Goal: Task Accomplishment & Management: Complete application form

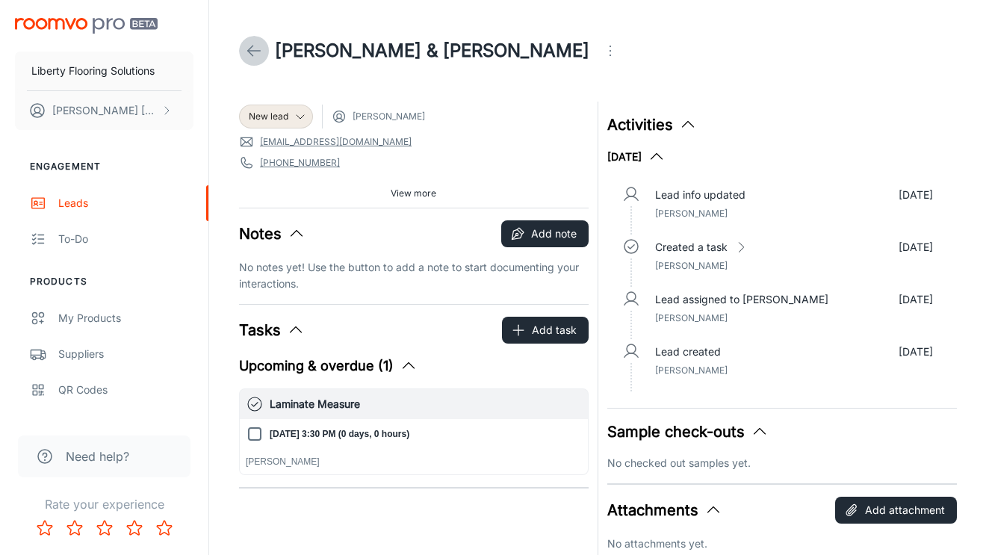
click at [250, 46] on icon at bounding box center [254, 51] width 18 height 18
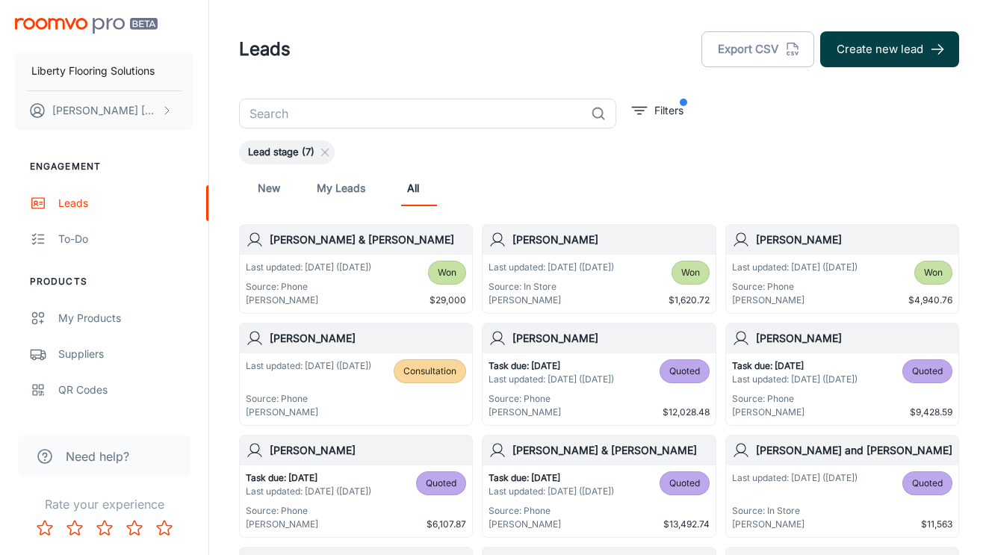
click at [910, 46] on button "Create new lead" at bounding box center [889, 49] width 139 height 36
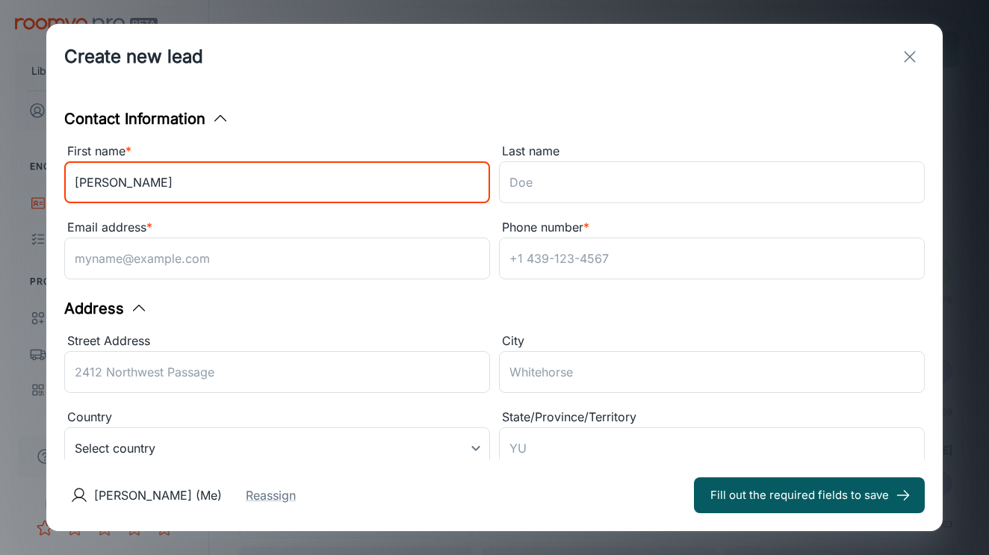
type input "[PERSON_NAME]"
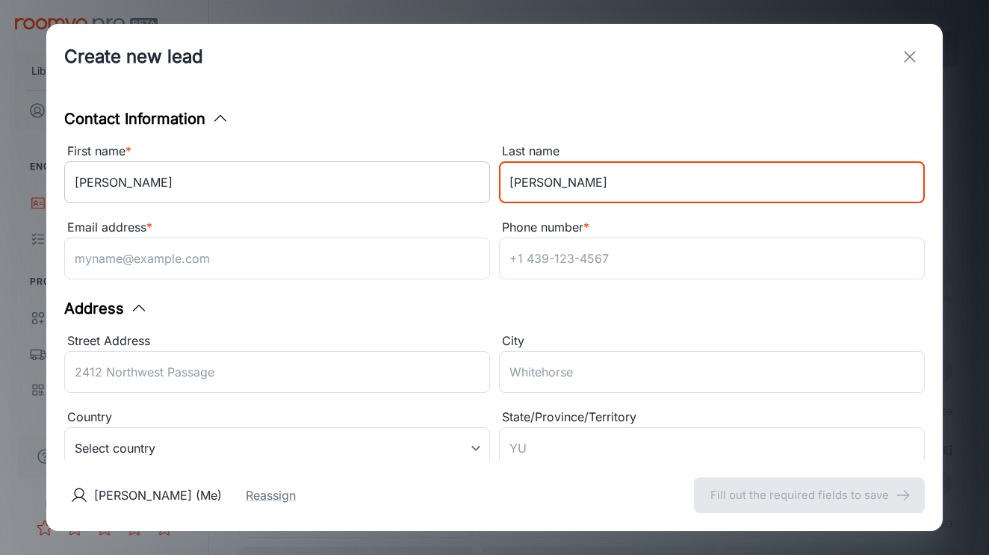
type input "[PERSON_NAME]"
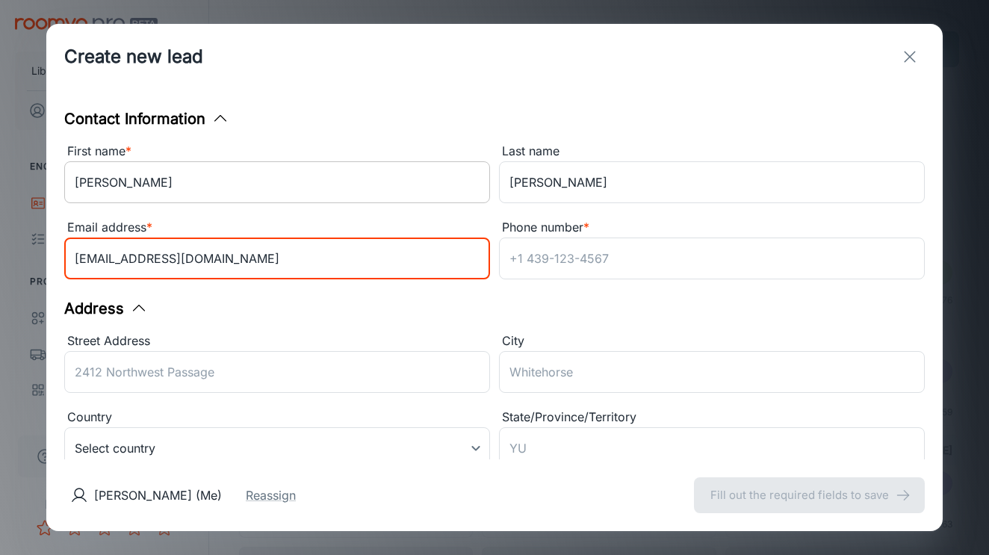
type input "[EMAIL_ADDRESS][DOMAIN_NAME]"
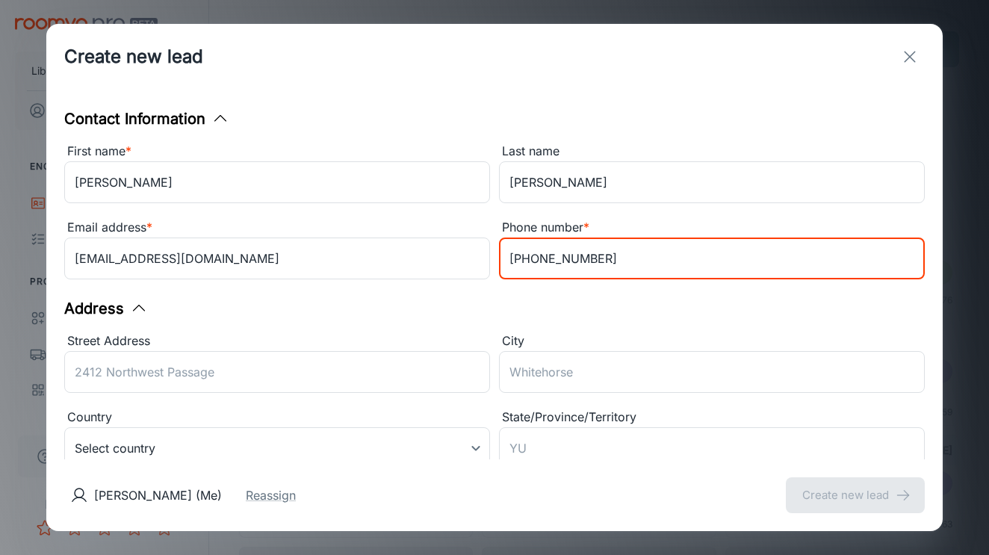
type input "[PHONE_NUMBER]"
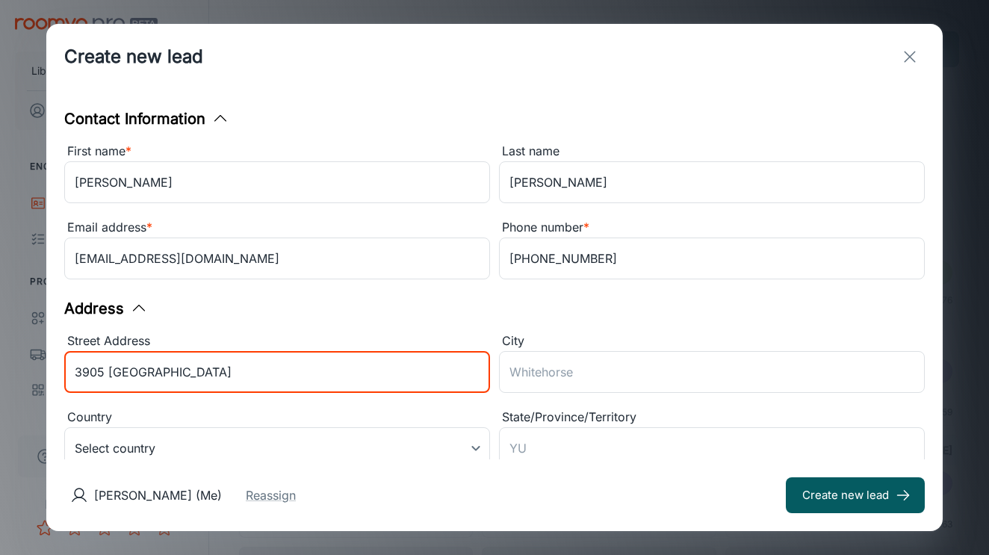
type input "3905 [GEOGRAPHIC_DATA]"
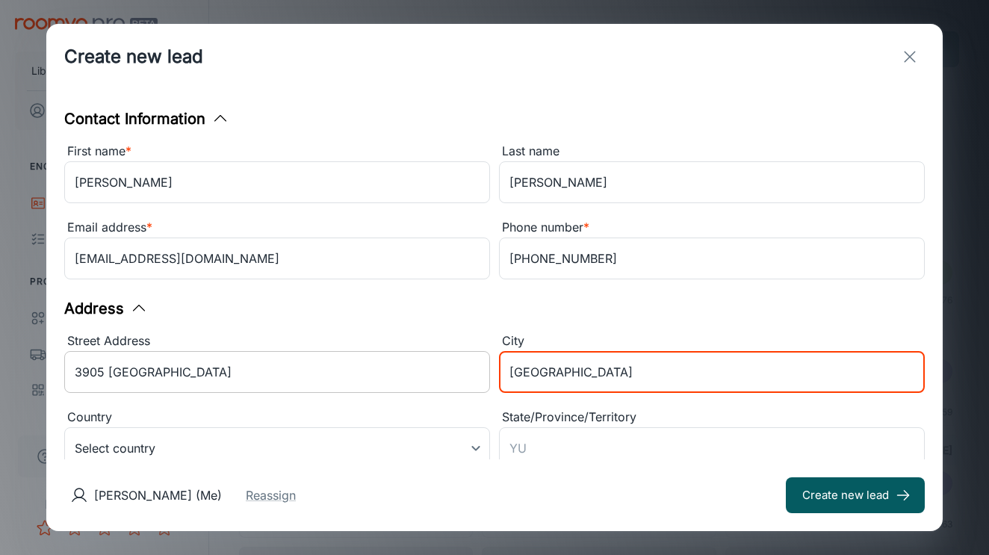
type input "[GEOGRAPHIC_DATA]"
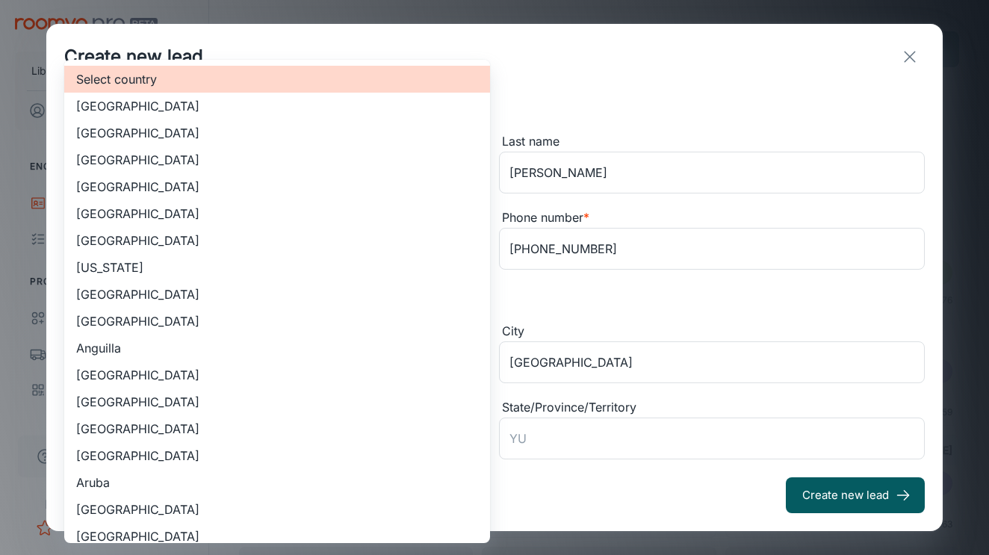
click at [198, 423] on body "Liberty Flooring Solutions [PERSON_NAME] Engagement Leads To-do Products My Pro…" at bounding box center [494, 277] width 989 height 555
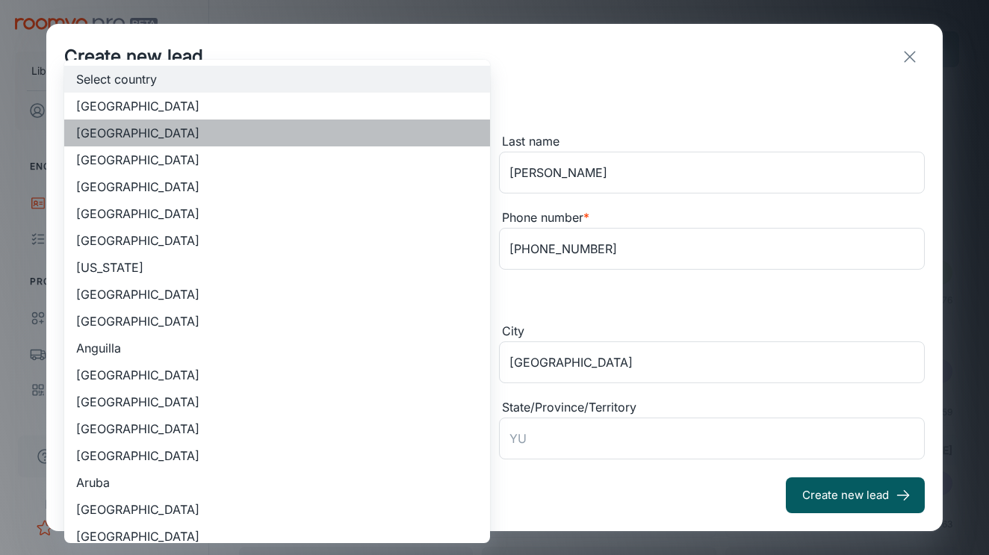
click at [240, 133] on li "[GEOGRAPHIC_DATA]" at bounding box center [277, 133] width 426 height 27
type input "US"
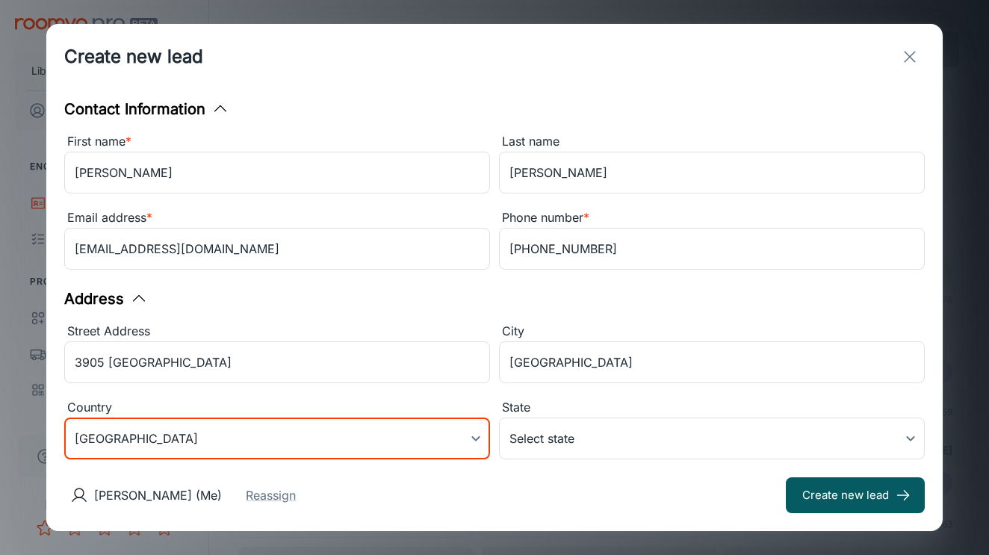
click at [590, 465] on div "[PERSON_NAME] (Me) Reassign Create new lead" at bounding box center [494, 496] width 897 height 72
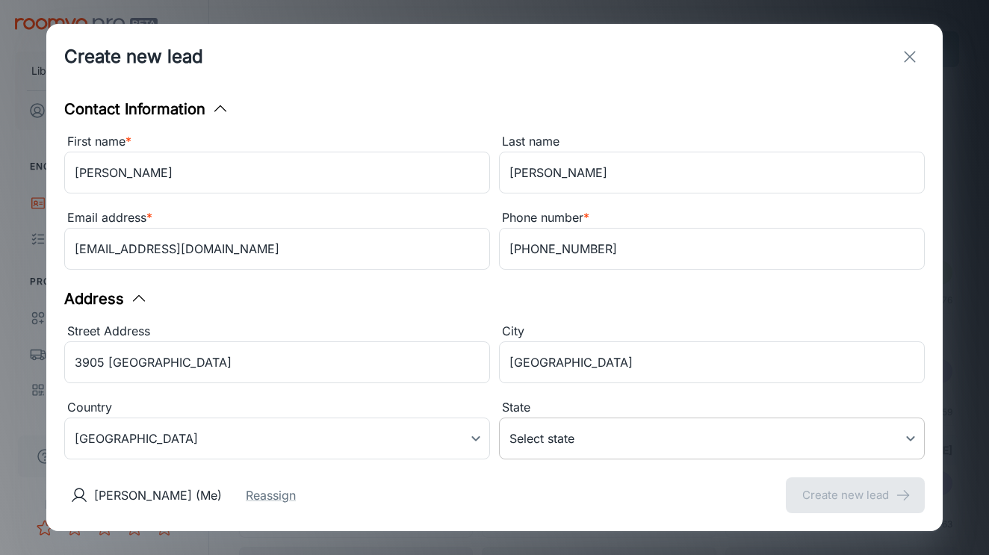
click at [590, 442] on body "Liberty Flooring Solutions [PERSON_NAME] Engagement Leads To-do Products My Pro…" at bounding box center [494, 277] width 989 height 555
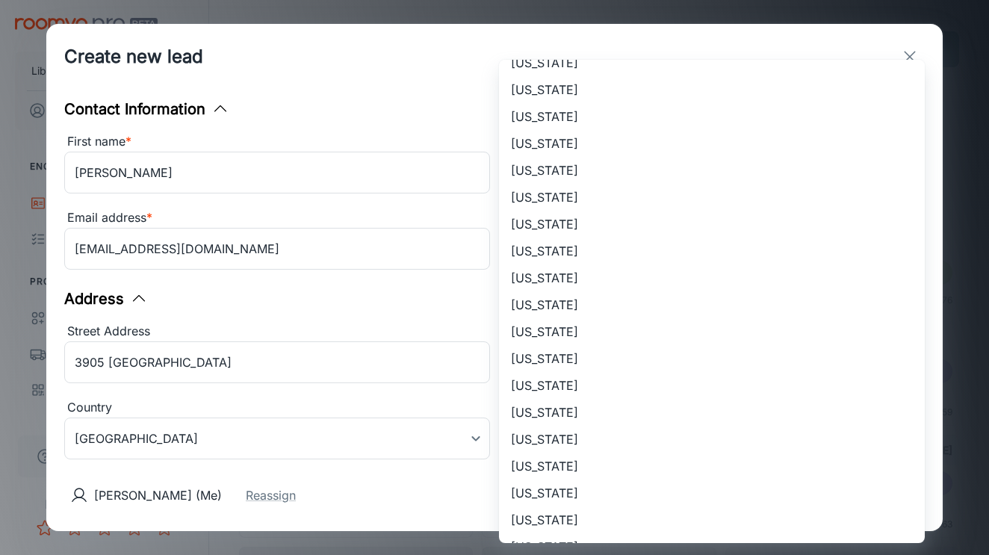
scroll to position [870, 0]
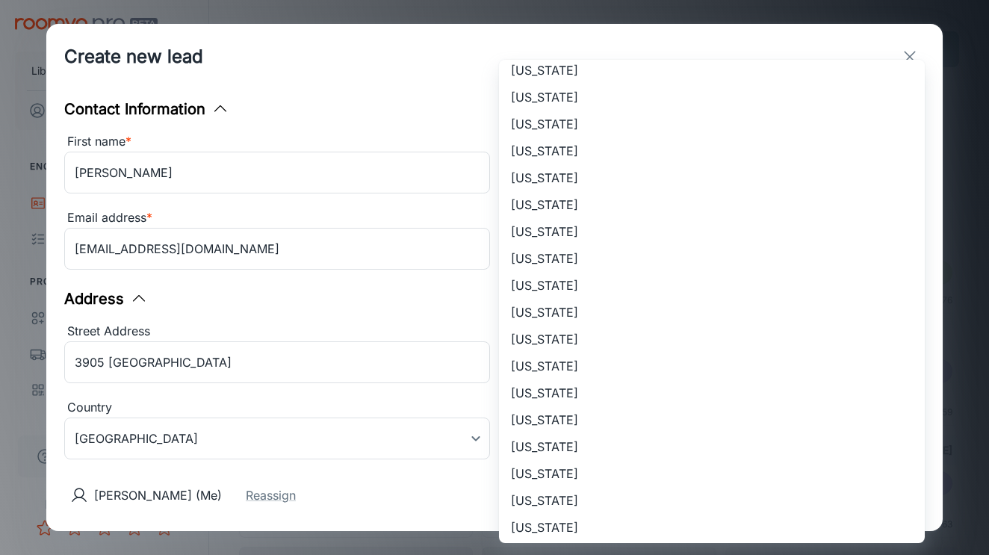
click at [591, 318] on li "[US_STATE]" at bounding box center [712, 312] width 426 height 27
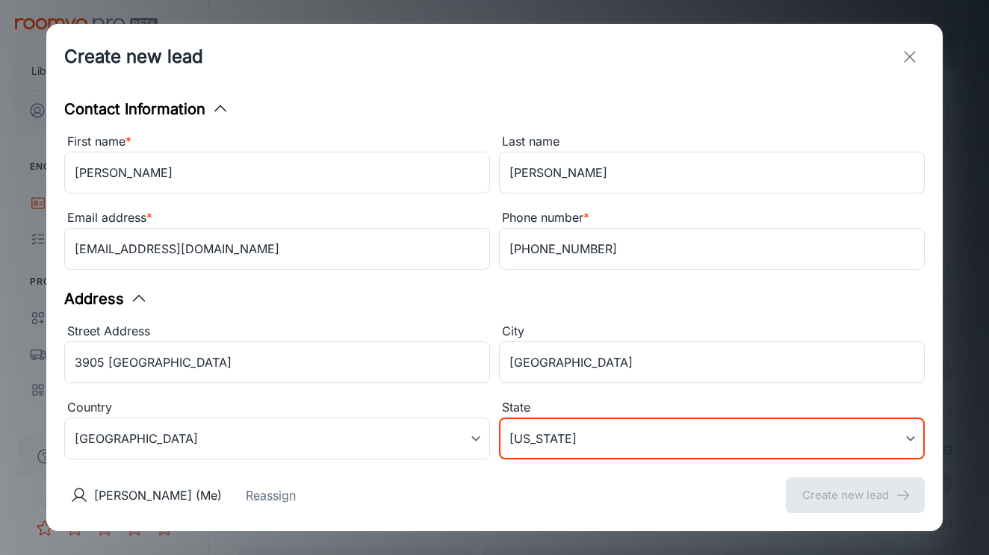
type input "[US_STATE]"
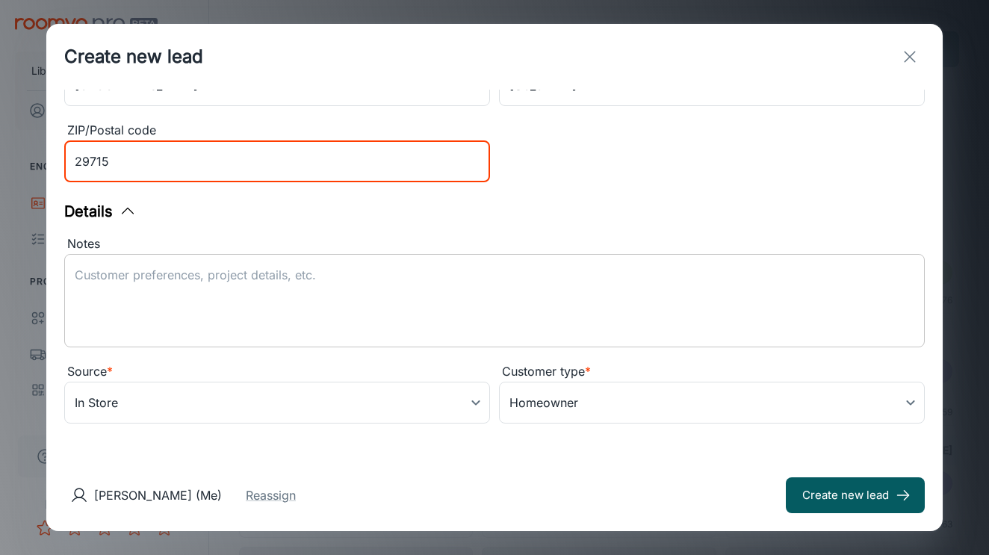
scroll to position [363, 0]
type input "29715"
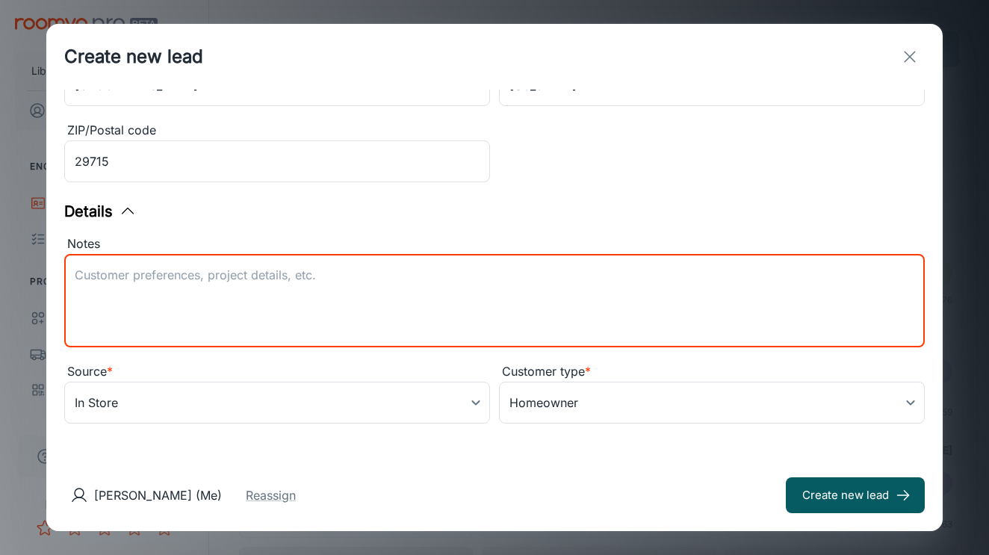
click at [302, 321] on textarea "Notes" at bounding box center [495, 301] width 840 height 69
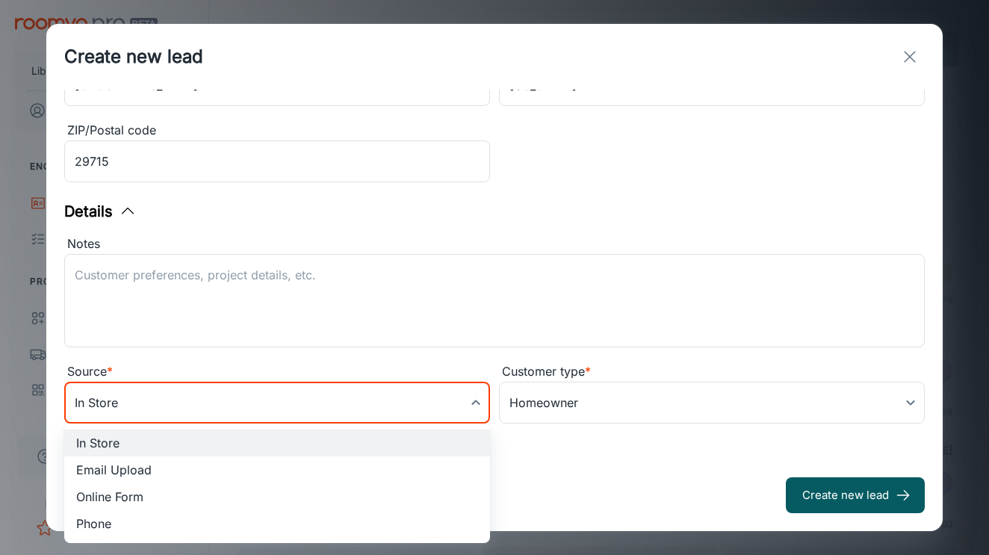
click at [273, 394] on body "Liberty Flooring Solutions [PERSON_NAME] Engagement Leads To-do Products My Pro…" at bounding box center [494, 277] width 989 height 555
click at [273, 395] on div at bounding box center [494, 277] width 989 height 555
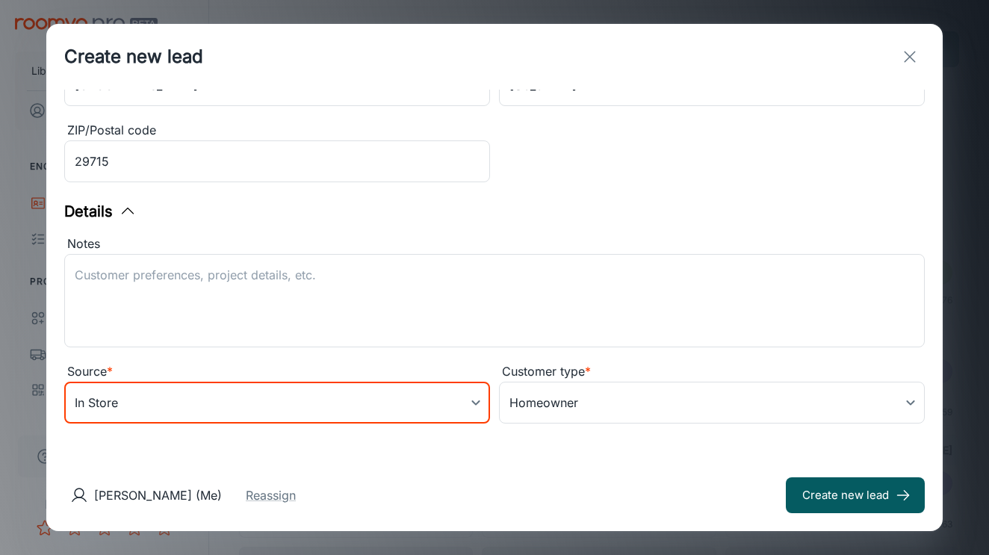
click at [273, 395] on body "Liberty Flooring Solutions [PERSON_NAME] Engagement Leads To-do Products My Pro…" at bounding box center [494, 277] width 989 height 555
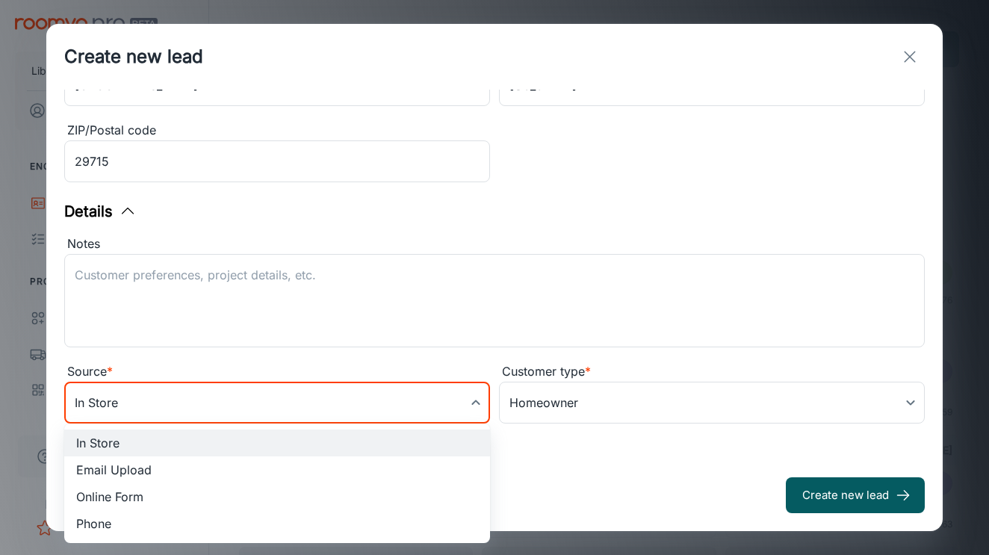
click at [199, 515] on li "Phone" at bounding box center [277, 523] width 426 height 27
type input "phone"
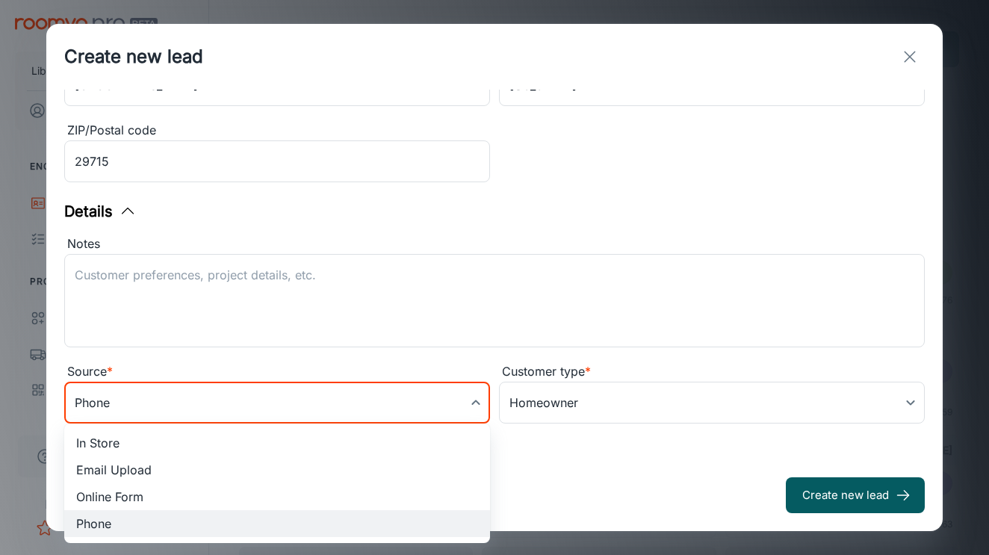
click at [216, 409] on body "Liberty Flooring Solutions [PERSON_NAME] Engagement Leads To-do Products My Pro…" at bounding box center [494, 277] width 989 height 555
click at [288, 363] on div at bounding box center [494, 277] width 989 height 555
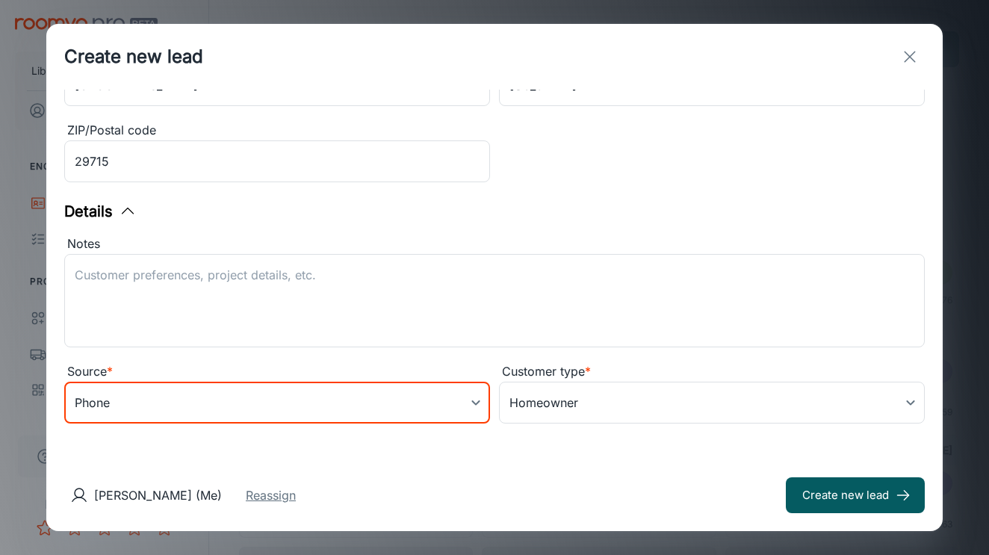
click at [253, 498] on button "Reassign" at bounding box center [271, 495] width 50 height 18
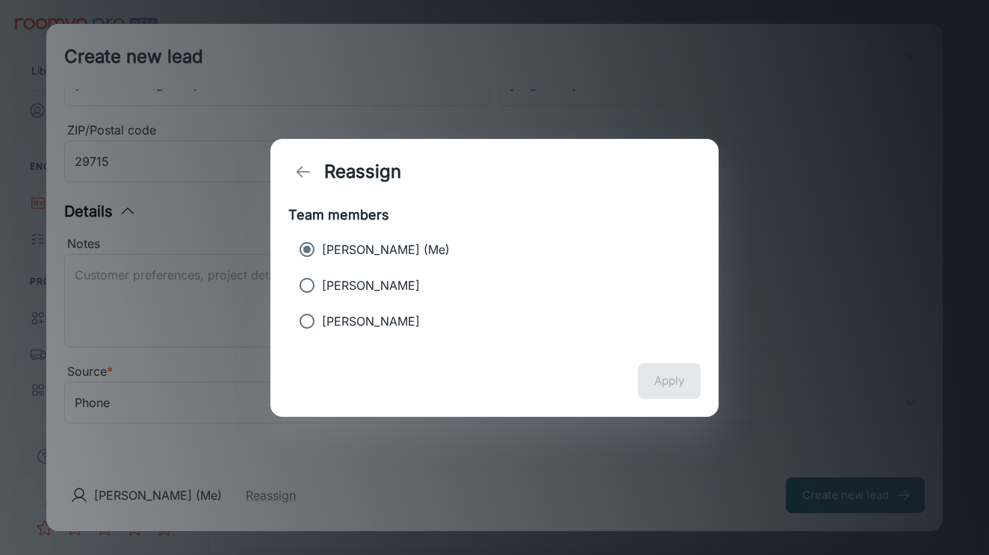
click at [405, 288] on label "[PERSON_NAME]" at bounding box center [484, 286] width 385 height 30
click at [322, 288] on input "[PERSON_NAME]" at bounding box center [307, 286] width 30 height 30
radio input "true"
radio input "false"
click at [706, 397] on div "Apply" at bounding box center [495, 381] width 448 height 72
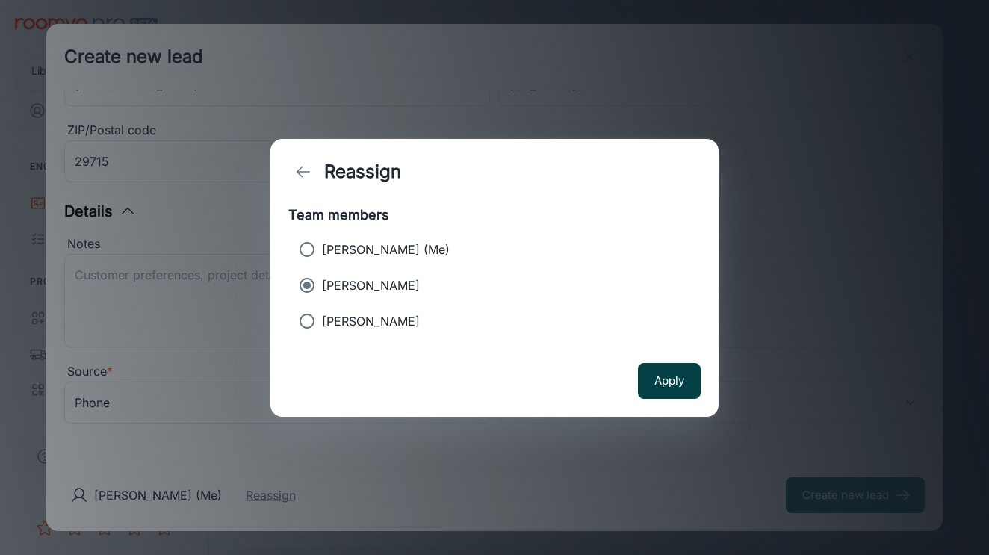
click at [667, 380] on button "Apply" at bounding box center [669, 381] width 63 height 36
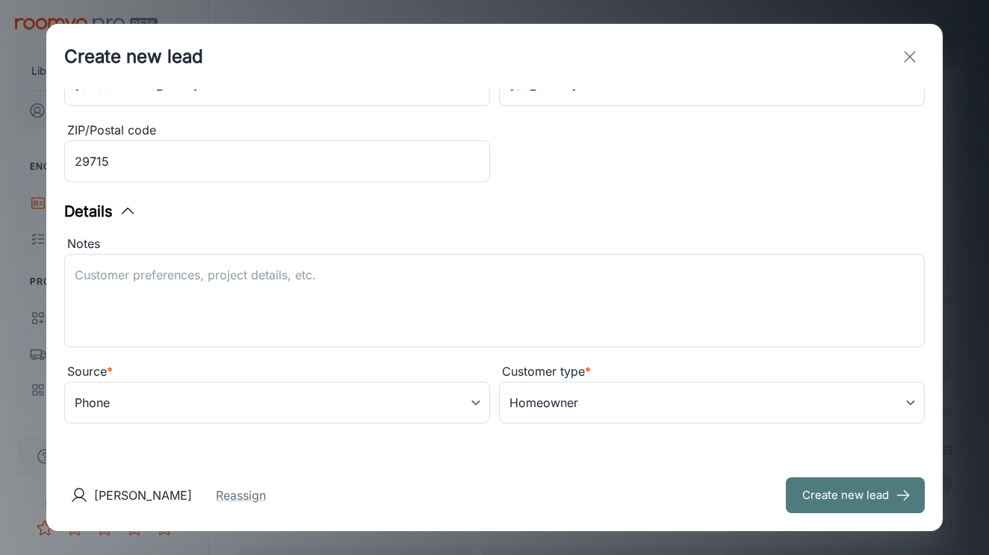
click at [832, 502] on button "Create new lead" at bounding box center [855, 495] width 139 height 36
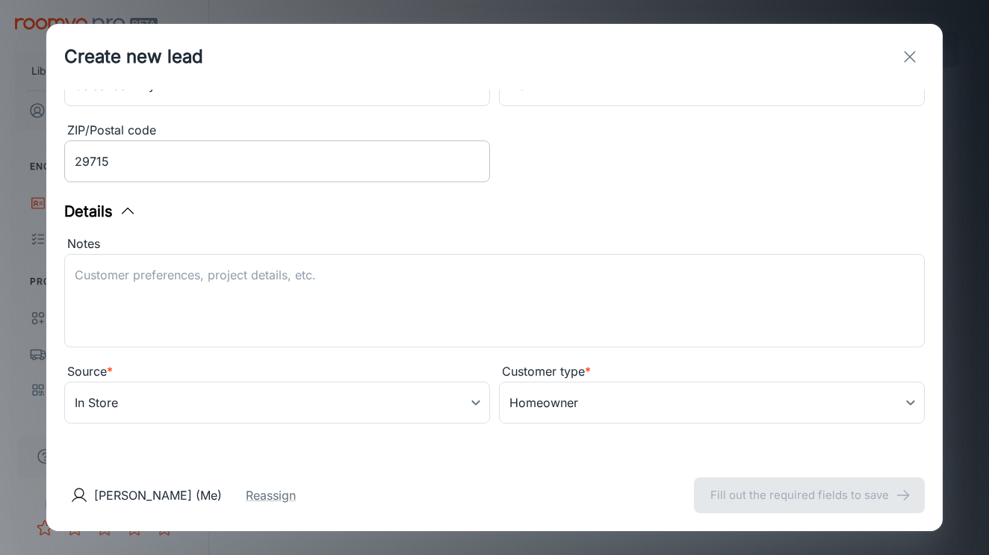
type input "in_store"
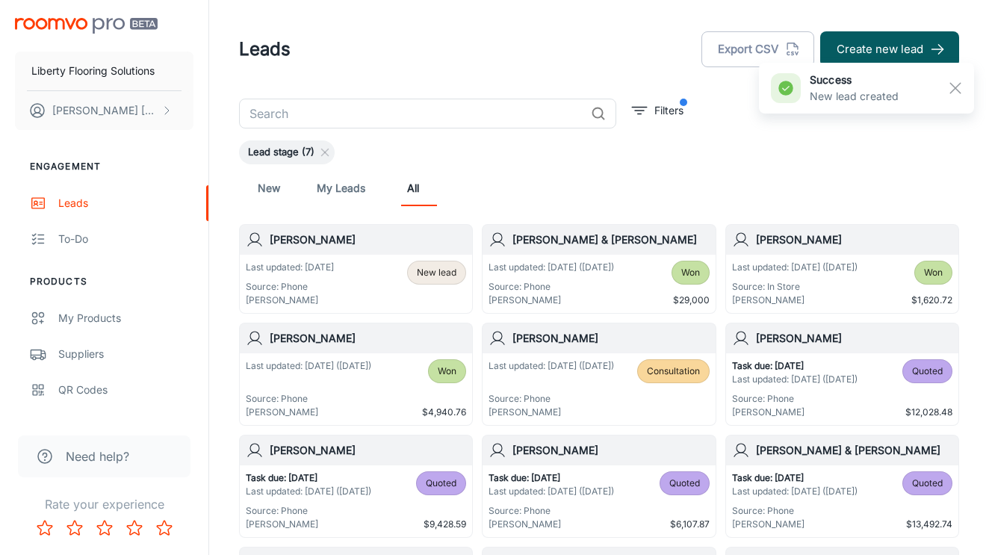
click at [337, 254] on div "[PERSON_NAME]" at bounding box center [356, 240] width 232 height 30
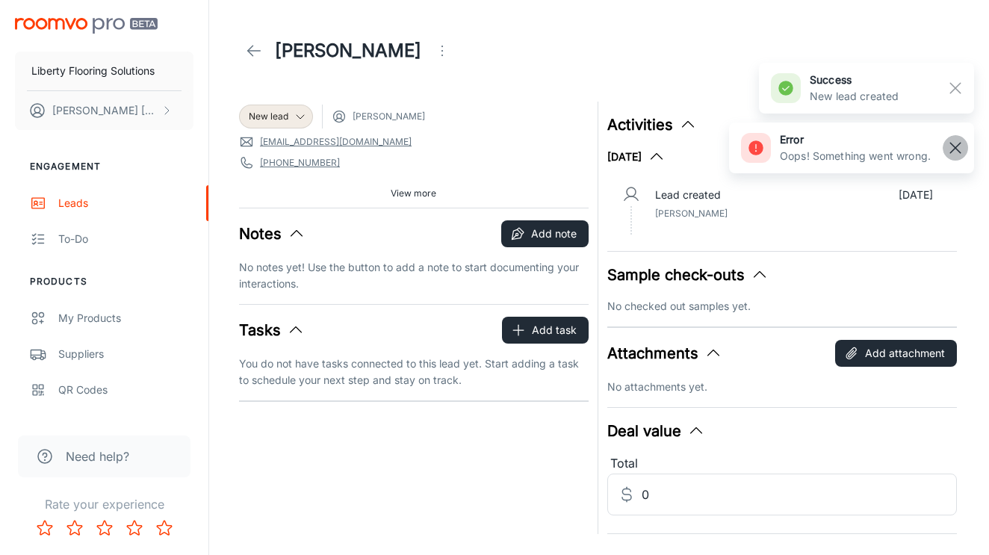
click at [961, 148] on rect "button" at bounding box center [956, 148] width 18 height 18
click at [953, 98] on button "button" at bounding box center [955, 87] width 25 height 25
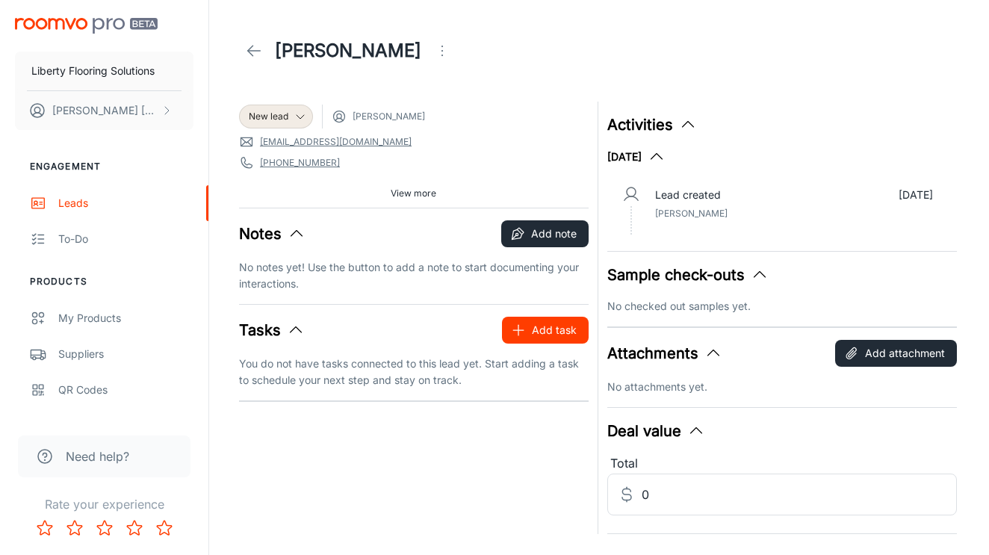
click at [525, 334] on icon "button" at bounding box center [518, 330] width 15 height 15
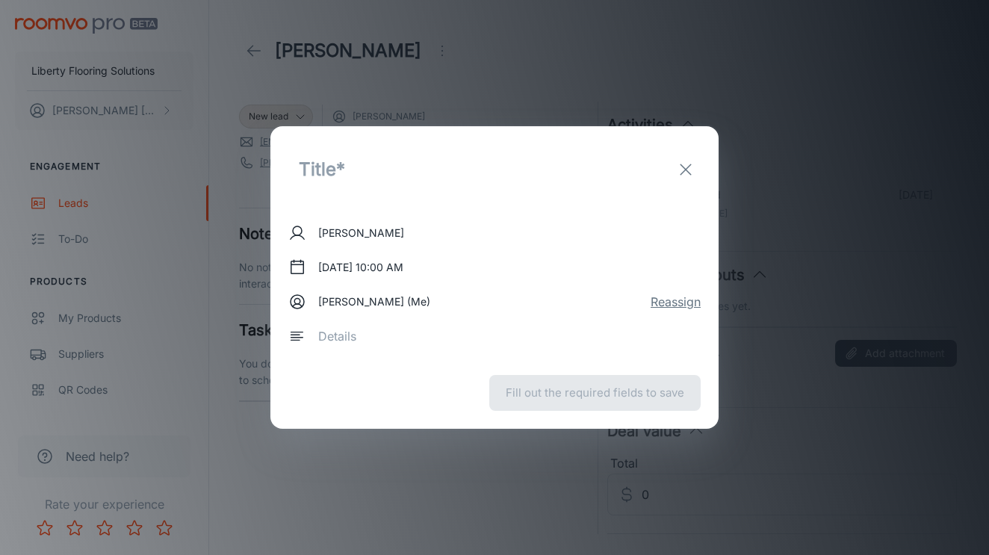
click at [692, 310] on button "Reassign" at bounding box center [676, 302] width 50 height 18
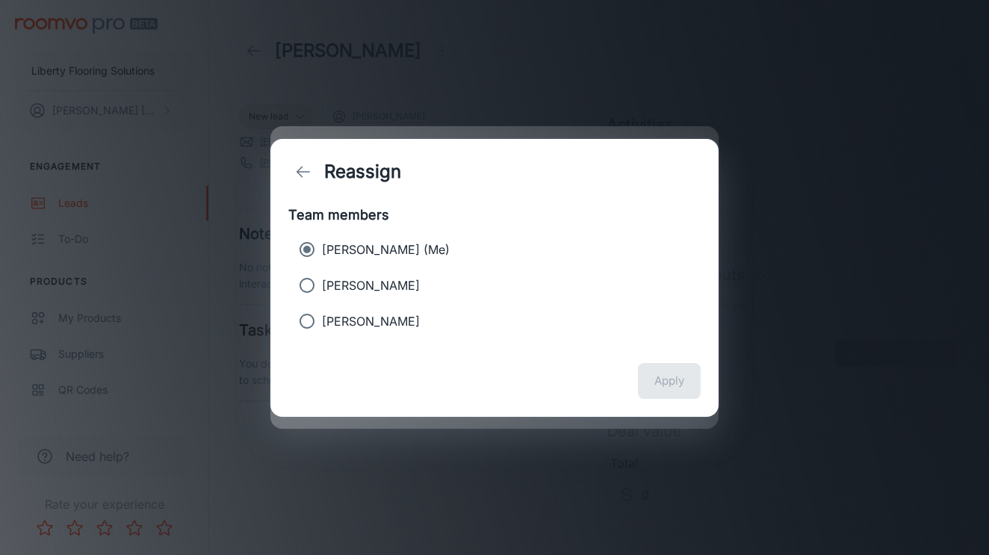
click at [342, 282] on p "[PERSON_NAME]" at bounding box center [371, 285] width 98 height 18
click at [322, 282] on input "[PERSON_NAME]" at bounding box center [307, 286] width 30 height 30
radio input "true"
radio input "false"
click at [656, 375] on button "Apply" at bounding box center [669, 381] width 63 height 36
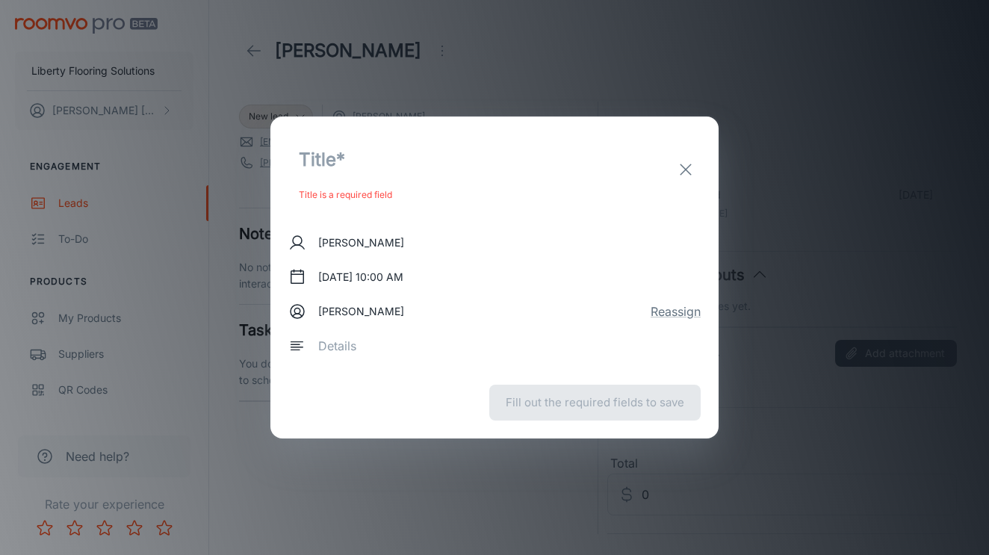
click at [374, 181] on input "text" at bounding box center [438, 160] width 301 height 51
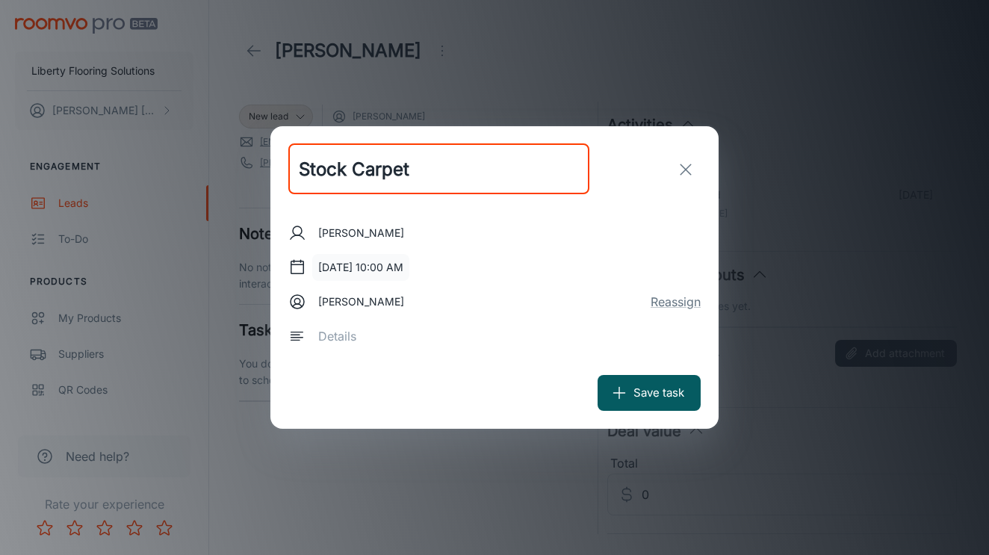
type input "Stock Carpet"
click at [365, 264] on button "[DATE] 10:00 AM" at bounding box center [360, 267] width 97 height 27
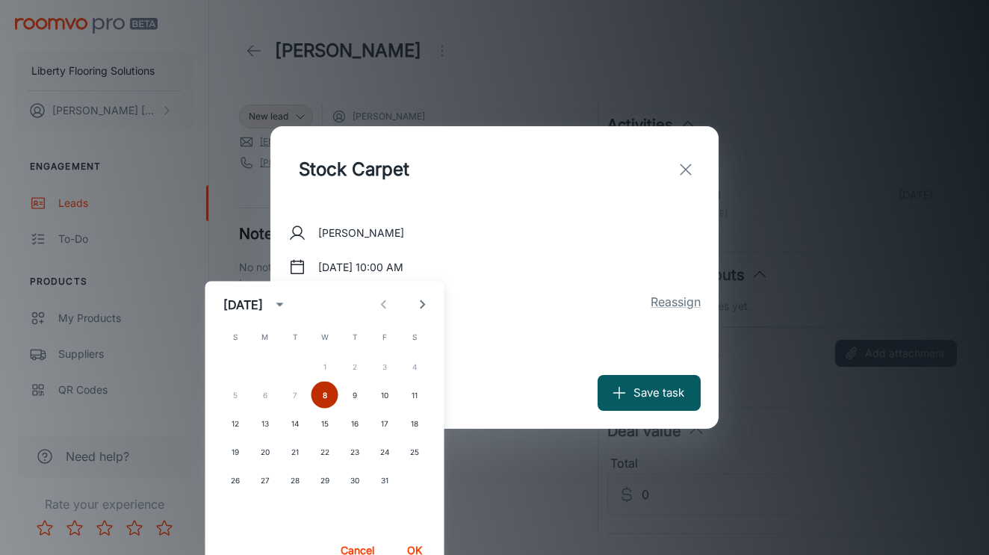
click at [325, 398] on button "8" at bounding box center [325, 395] width 27 height 27
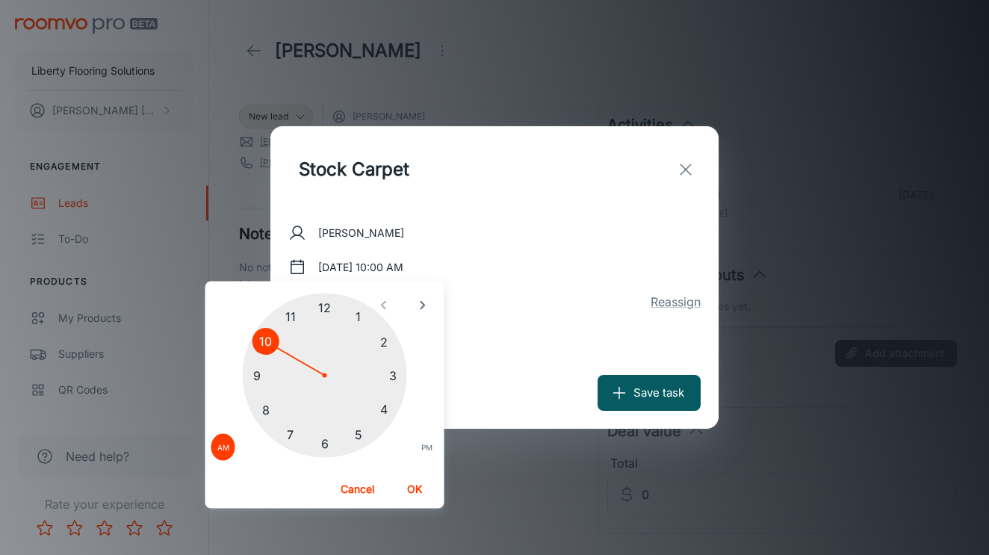
click at [288, 320] on div at bounding box center [325, 376] width 164 height 164
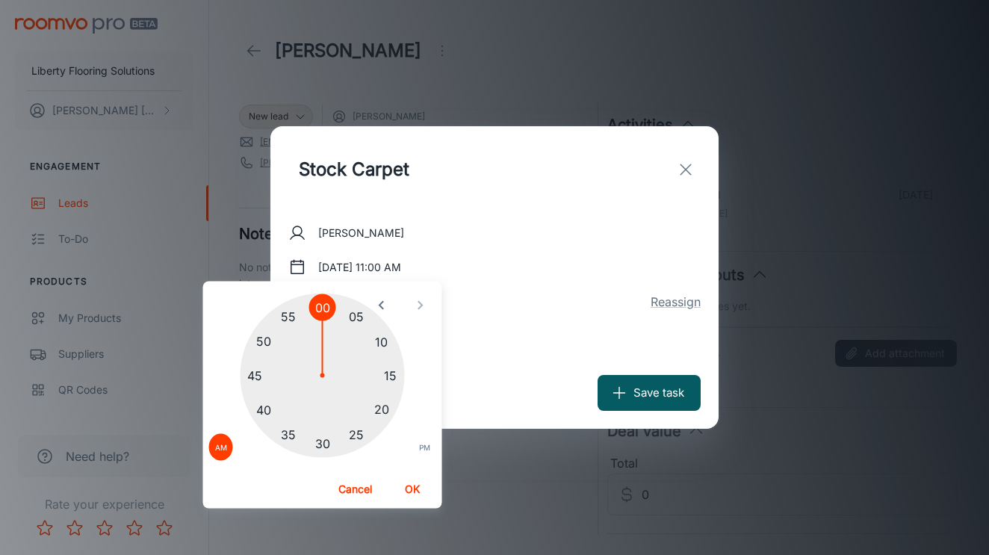
click at [322, 460] on div "05 10 15 20 25 30 35 40 45 50 55 00 AM PM" at bounding box center [322, 376] width 239 height 188
click at [322, 445] on div at bounding box center [323, 376] width 164 height 164
click at [411, 483] on button "OK" at bounding box center [412, 489] width 48 height 27
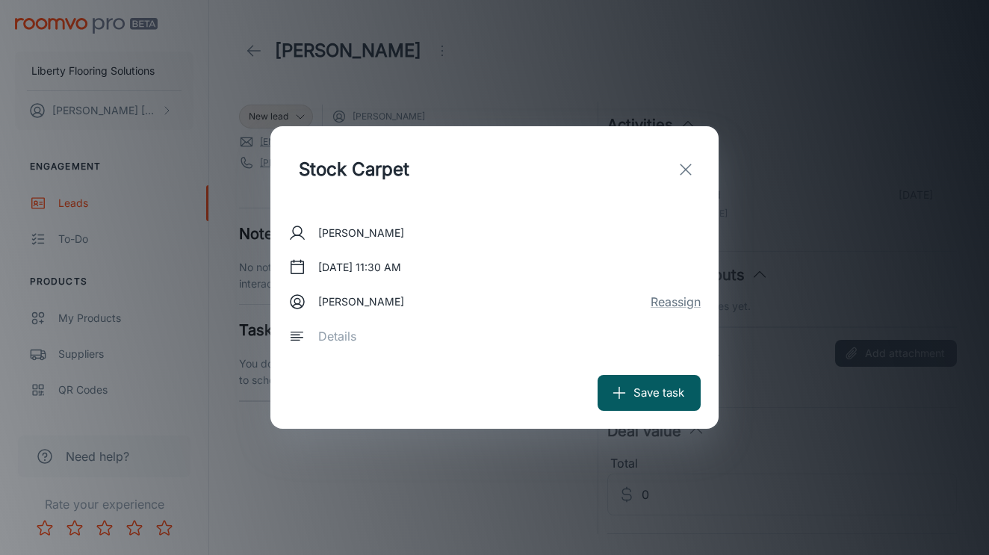
click at [447, 356] on div "x ​" at bounding box center [504, 336] width 393 height 42
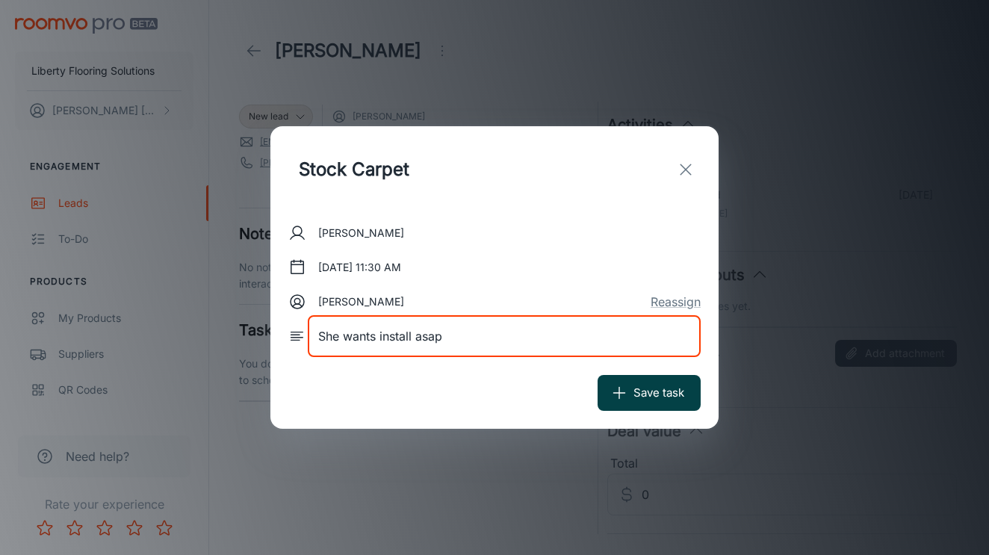
type textarea "She wants install asap"
click at [657, 384] on button "Save task" at bounding box center [649, 393] width 103 height 36
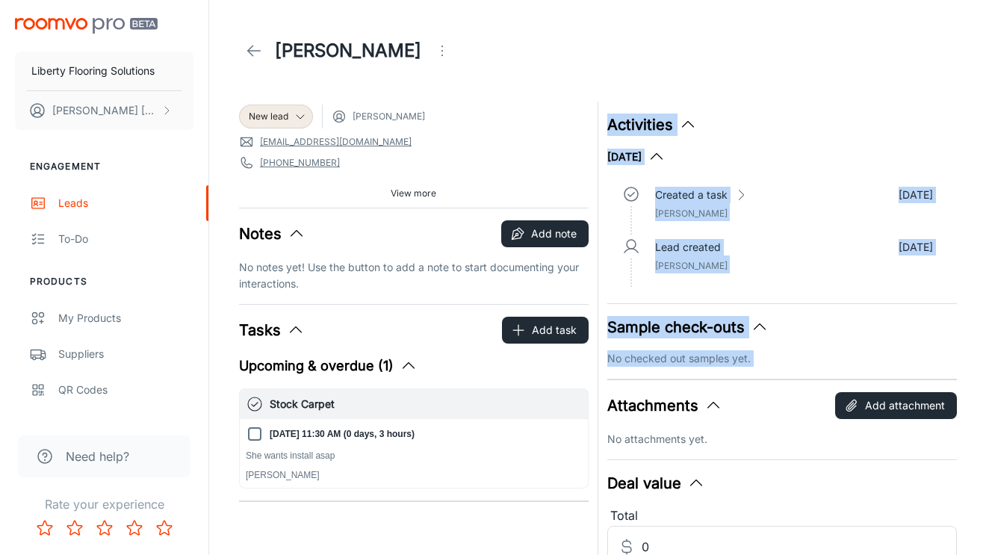
drag, startPoint x: 657, startPoint y: 384, endPoint x: 589, endPoint y: 593, distance: 220.0
click at [589, 554] on html "Liberty Flooring Solutions [PERSON_NAME] Engagement Leads To-do Products My Pro…" at bounding box center [494, 277] width 989 height 555
